Goal: Check status: Check status

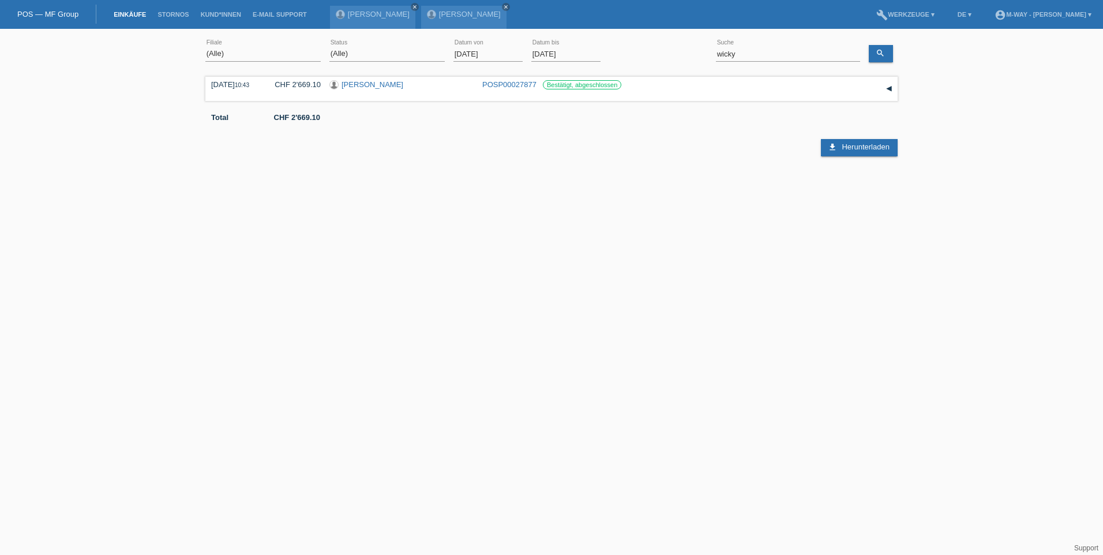
click at [488, 57] on input "[DATE]" at bounding box center [488, 54] width 69 height 14
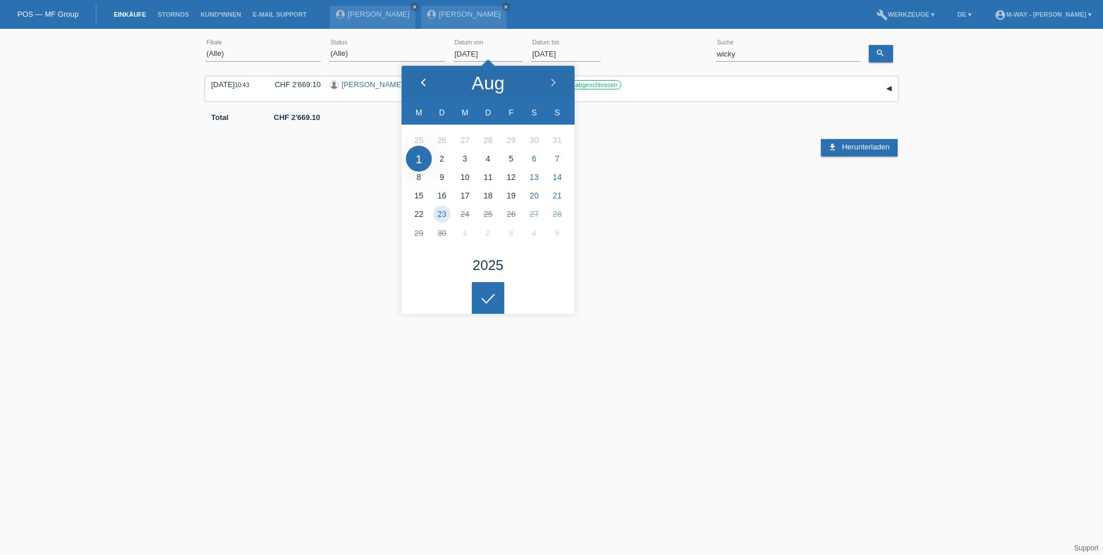
click at [421, 78] on icon at bounding box center [423, 82] width 9 height 9
type input "[DATE]"
drag, startPoint x: 759, startPoint y: 59, endPoint x: 700, endPoint y: 55, distance: 59.6
click at [701, 55] on div "(Alle) Aarau Alexand'Ro Edouard'O Passion Vélo SàRL Basel Bern City Bern Expo B…" at bounding box center [551, 54] width 693 height 39
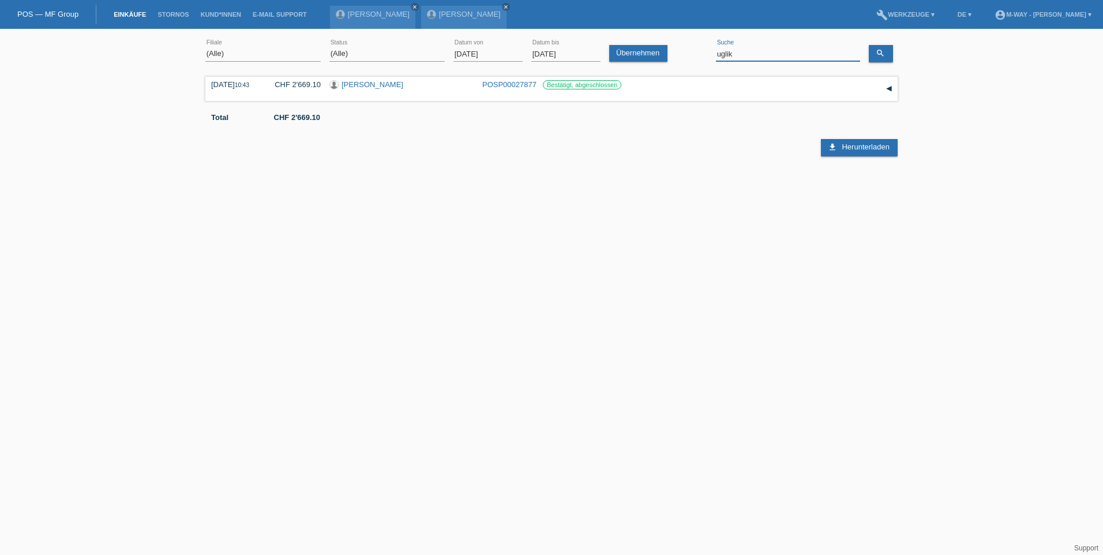
type input "uglik"
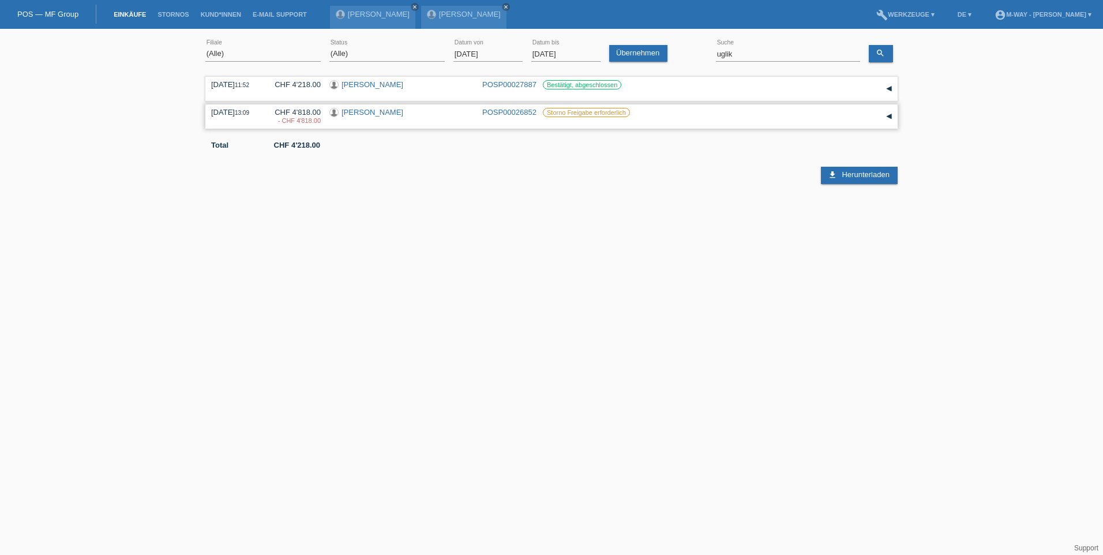
click at [890, 118] on div "▾" at bounding box center [889, 116] width 17 height 17
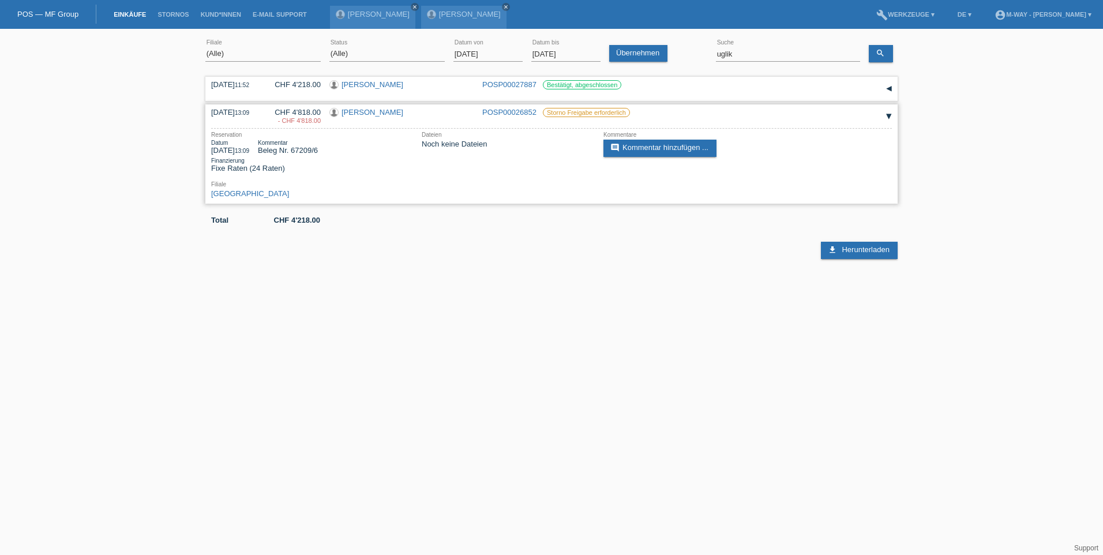
click at [889, 118] on div "▾" at bounding box center [889, 116] width 17 height 17
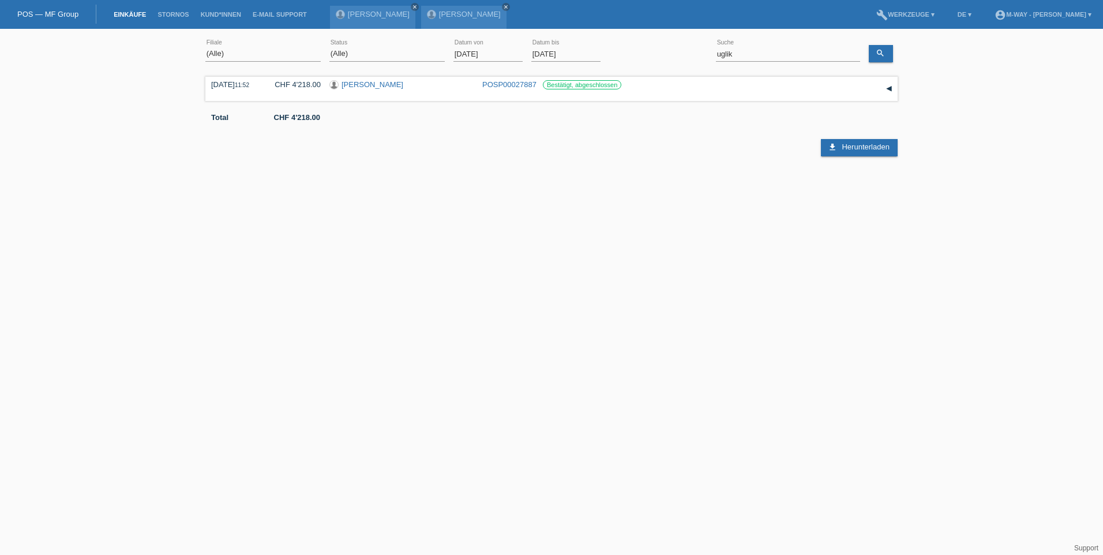
drag, startPoint x: 485, startPoint y: 55, endPoint x: 473, endPoint y: 55, distance: 12.7
click at [485, 55] on input "[DATE]" at bounding box center [488, 54] width 69 height 14
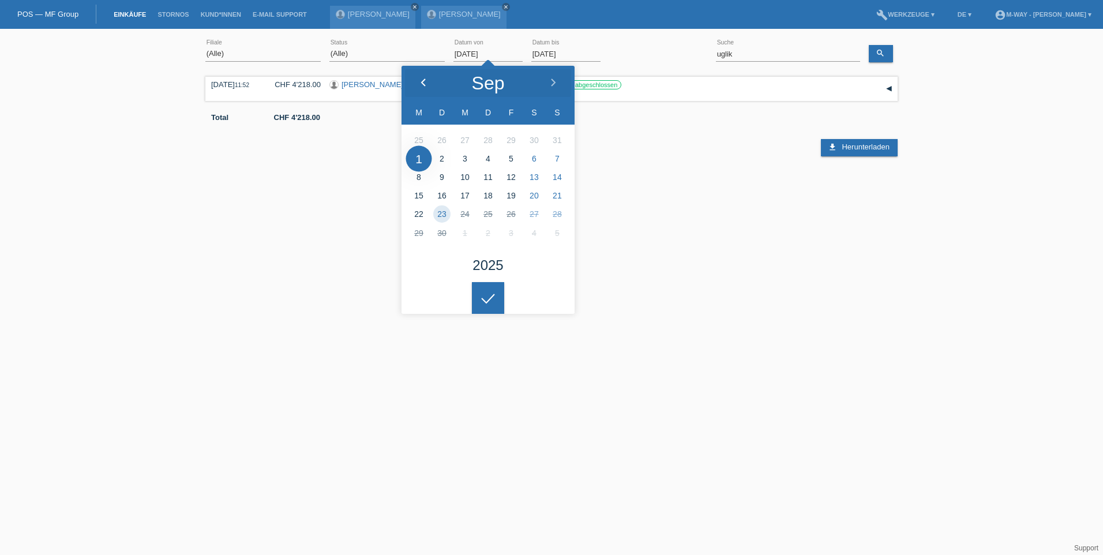
click at [424, 80] on polyline at bounding box center [423, 82] width 3 height 7
type input "[DATE]"
click at [879, 53] on icon "search" at bounding box center [880, 52] width 9 height 9
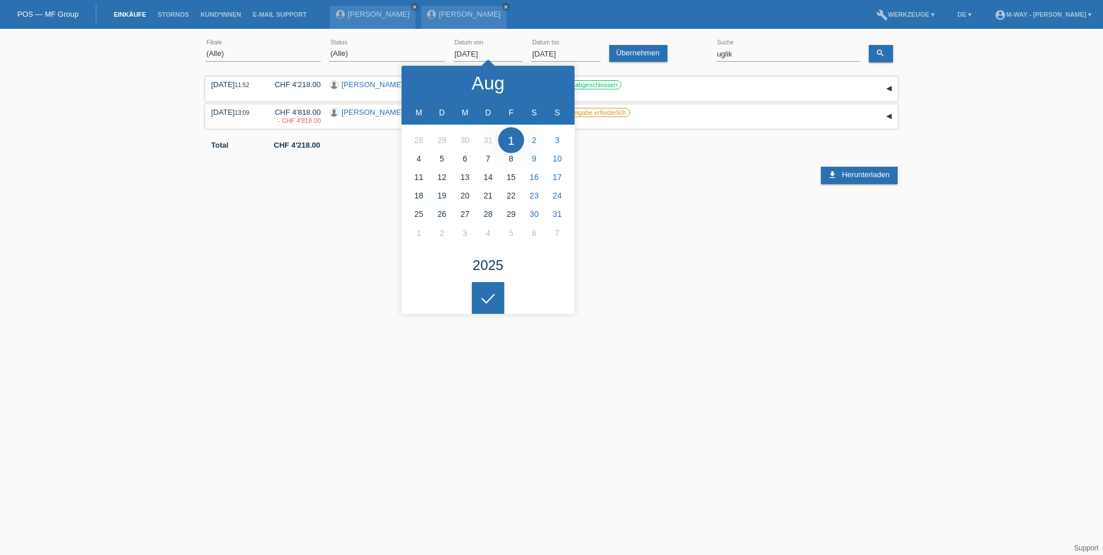
click at [696, 189] on html "POS — MF Group Einkäufe Stornos Kund*innen E-Mail Support André Kurt close close" at bounding box center [551, 94] width 1103 height 189
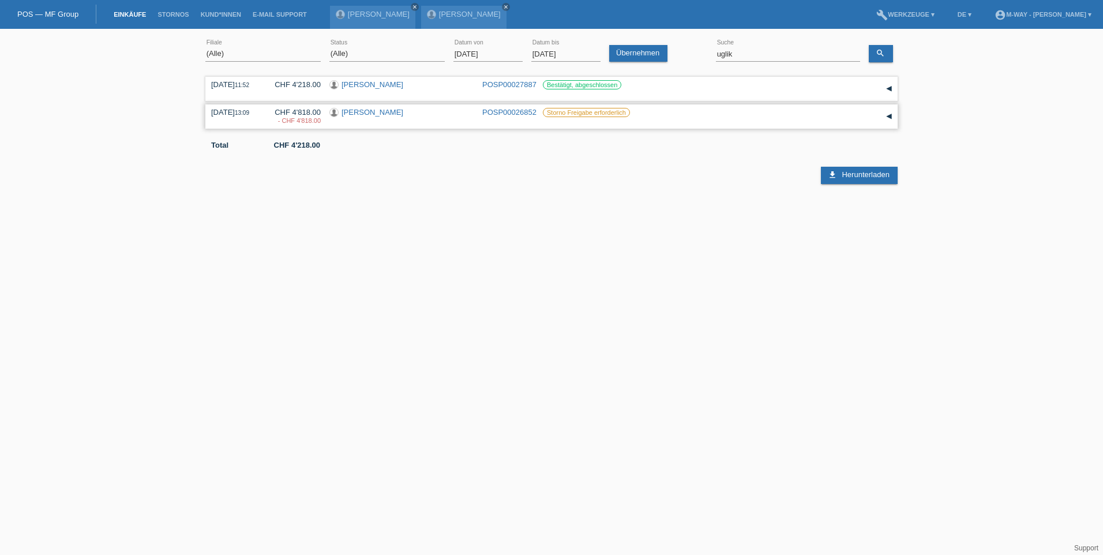
click at [889, 118] on div "▾" at bounding box center [889, 116] width 17 height 17
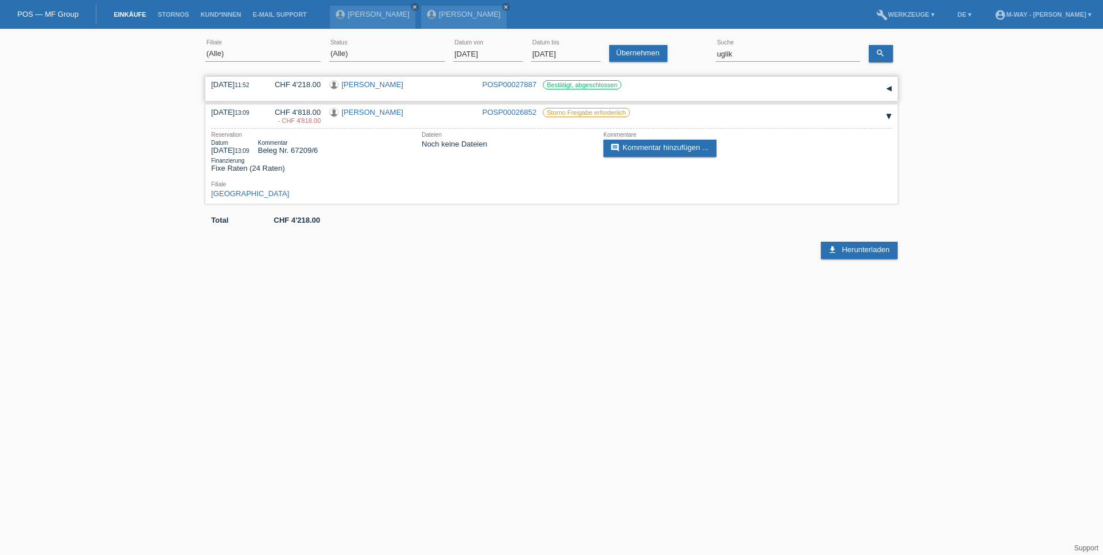
click at [893, 91] on div "▾" at bounding box center [889, 88] width 17 height 17
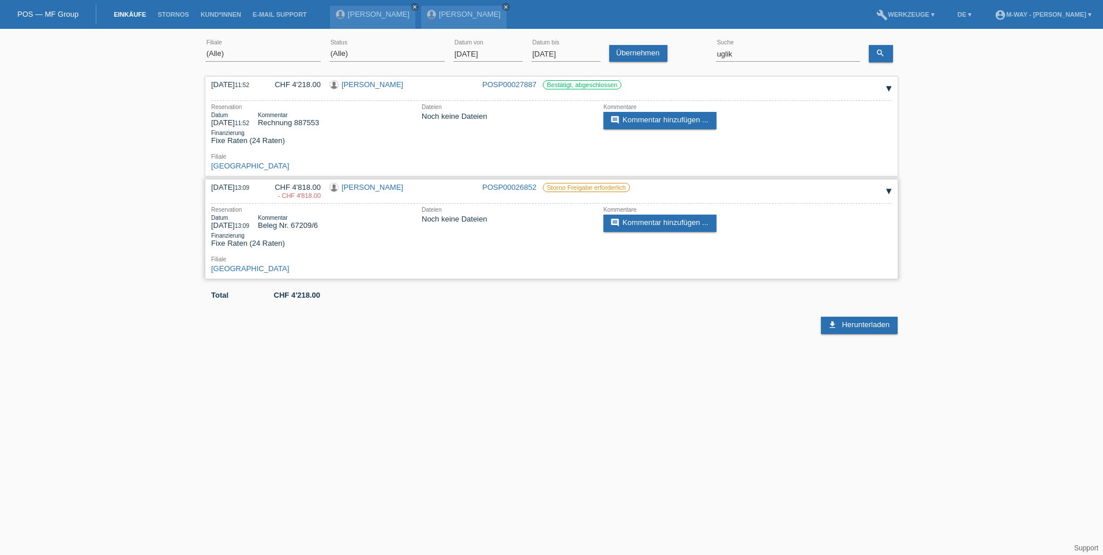
click at [583, 186] on label "Storno Freigabe erforderlich" at bounding box center [586, 187] width 87 height 9
click at [510, 188] on link "POSP00026852" at bounding box center [509, 187] width 54 height 9
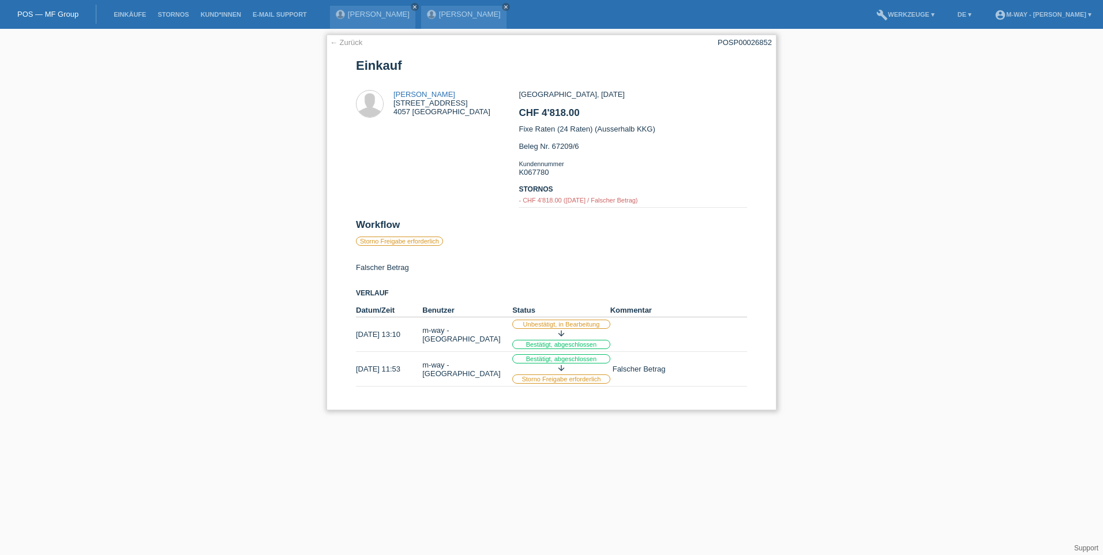
click at [422, 243] on label "Storno Freigabe erforderlich" at bounding box center [399, 241] width 87 height 9
